Goal: Information Seeking & Learning: Learn about a topic

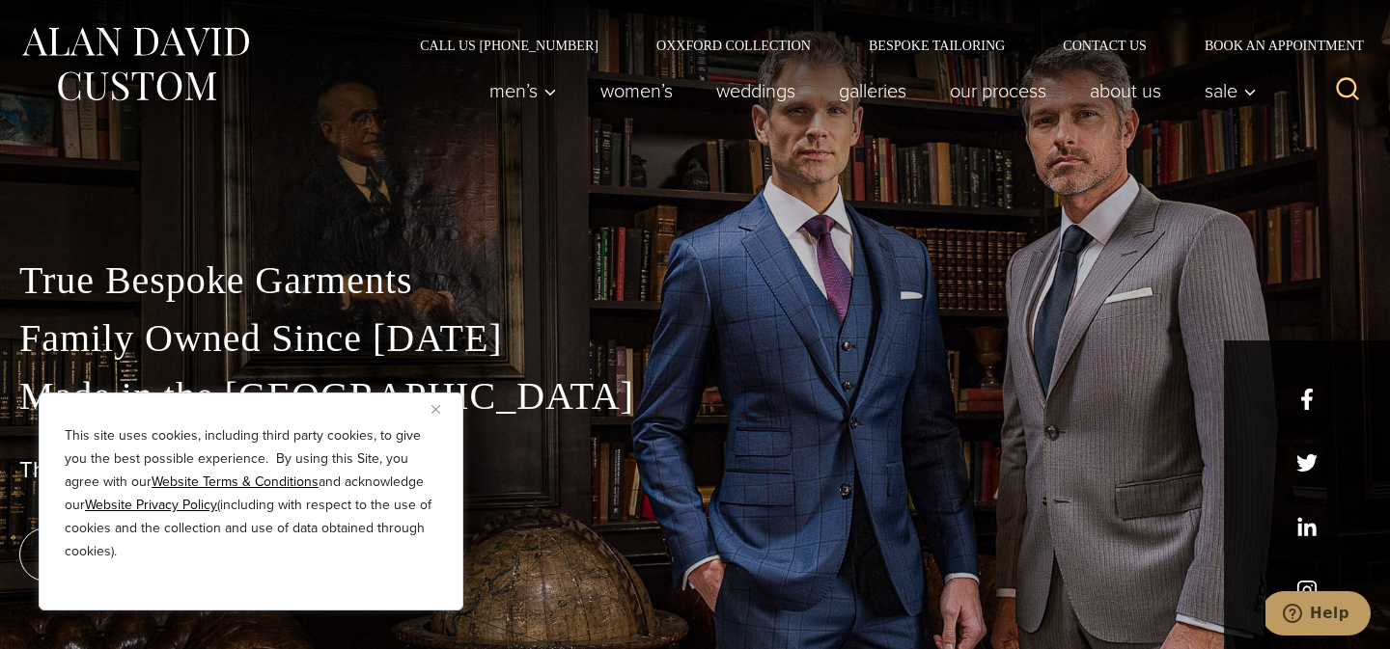
click at [438, 409] on img "Close" at bounding box center [435, 409] width 9 height 9
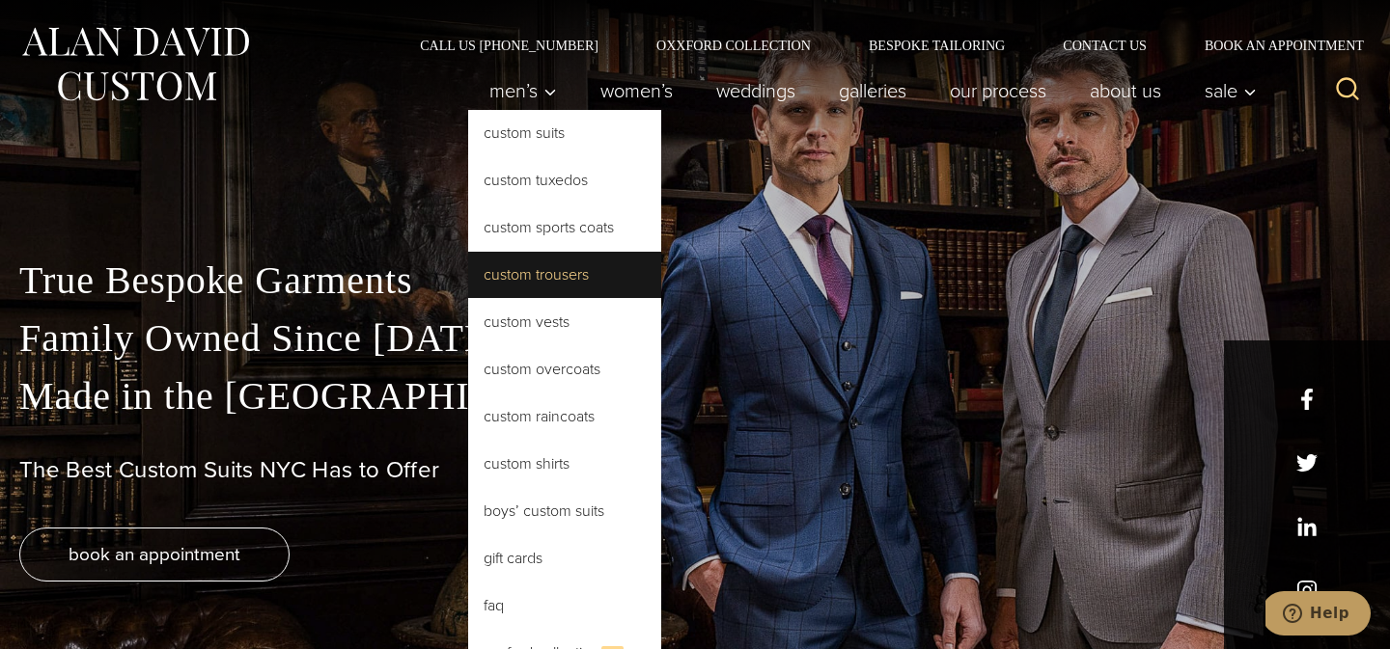
drag, startPoint x: 581, startPoint y: 288, endPoint x: 535, endPoint y: 450, distance: 168.6
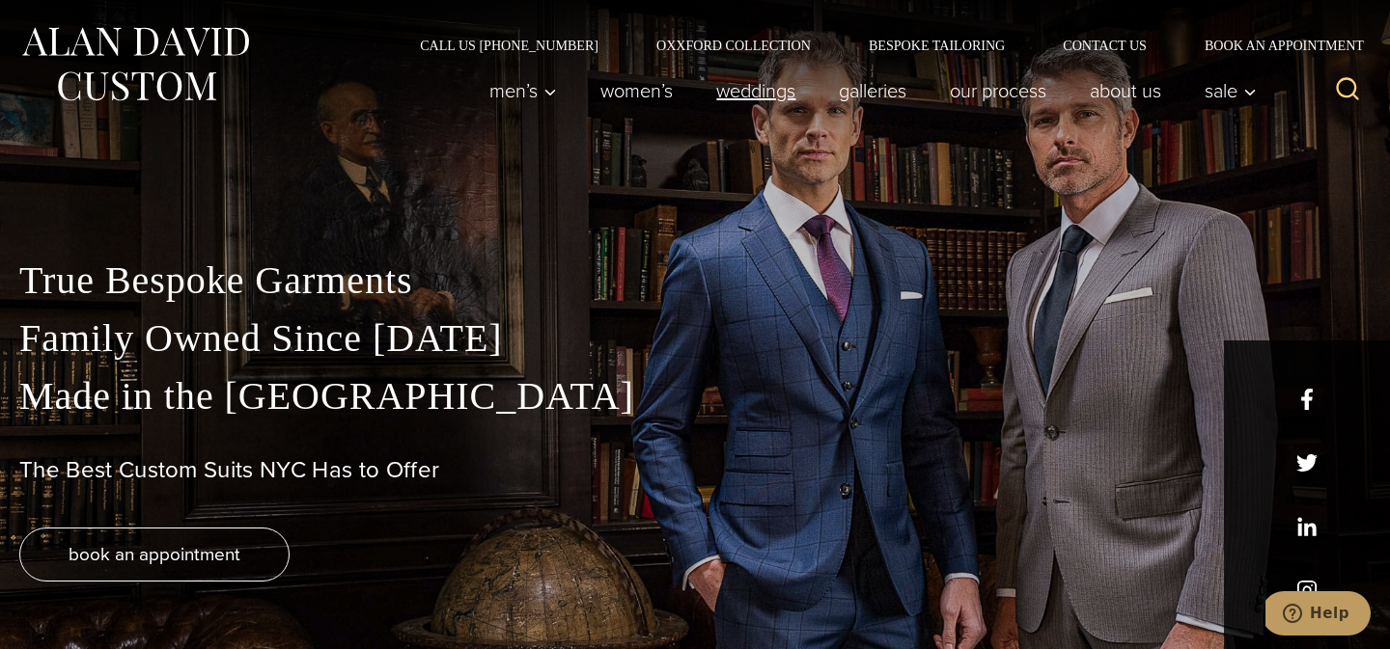
click at [758, 97] on link "weddings" at bounding box center [756, 90] width 123 height 39
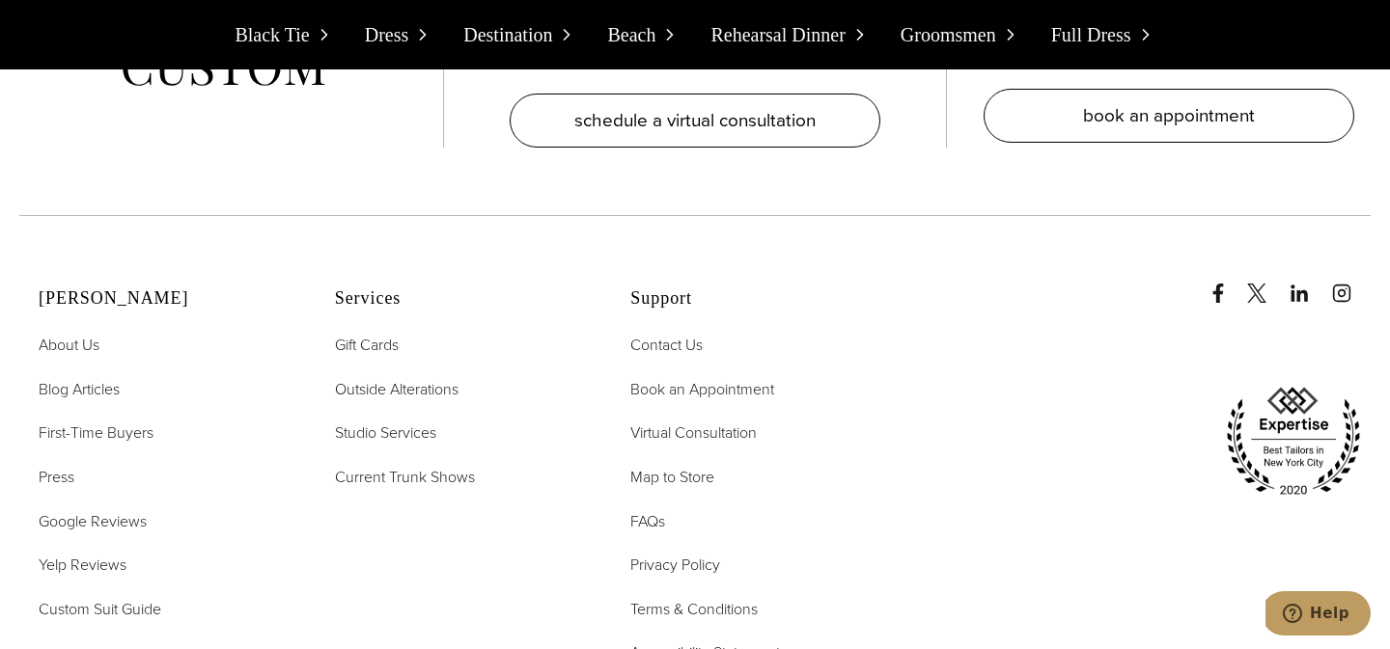
scroll to position [19219, 0]
click at [1098, 30] on span "Full Dress" at bounding box center [1091, 34] width 80 height 31
